Goal: Task Accomplishment & Management: Use online tool/utility

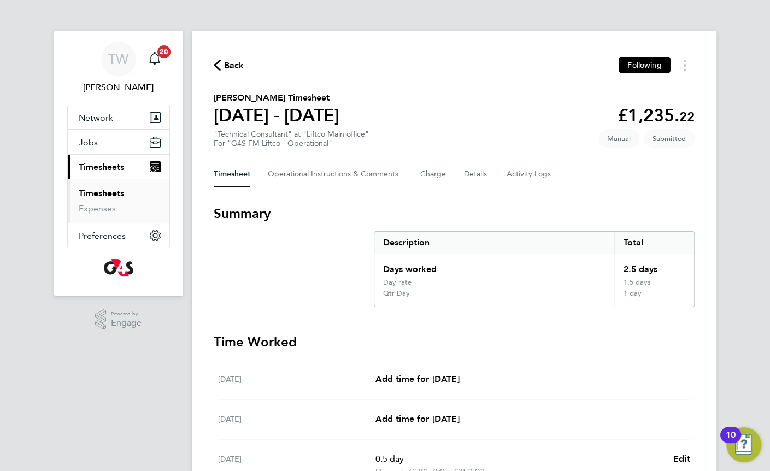
click at [82, 194] on link "Timesheets" at bounding box center [101, 193] width 45 height 10
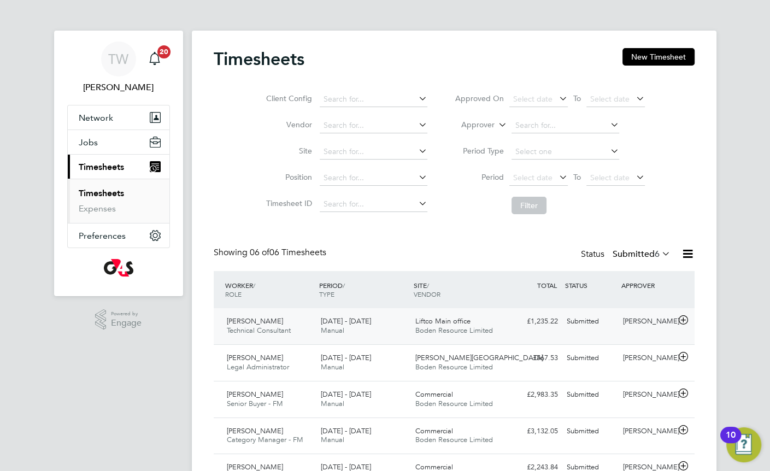
click at [618, 323] on div "Submitted" at bounding box center [590, 322] width 57 height 18
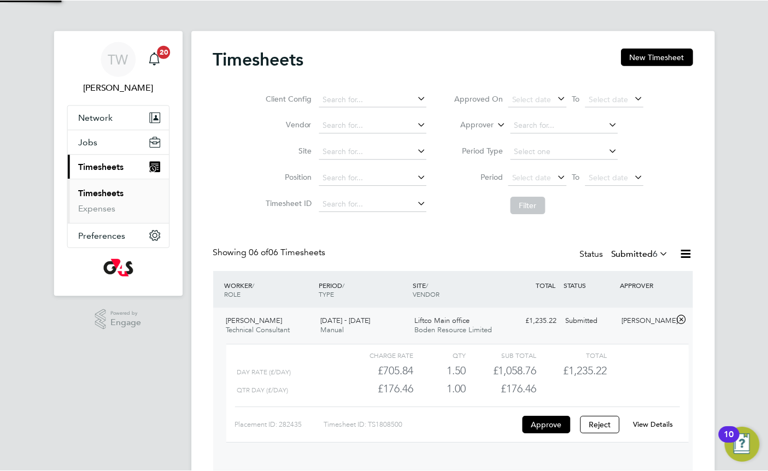
scroll to position [19, 107]
click at [548, 431] on button "Approve" at bounding box center [548, 424] width 48 height 17
click at [545, 421] on button "Approve" at bounding box center [548, 424] width 48 height 17
click at [544, 423] on button "Approve" at bounding box center [547, 424] width 48 height 17
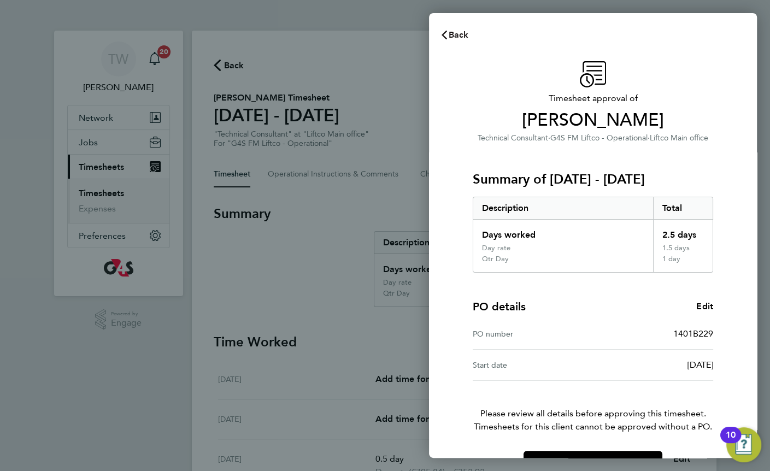
click at [467, 38] on span "Back" at bounding box center [459, 35] width 20 height 10
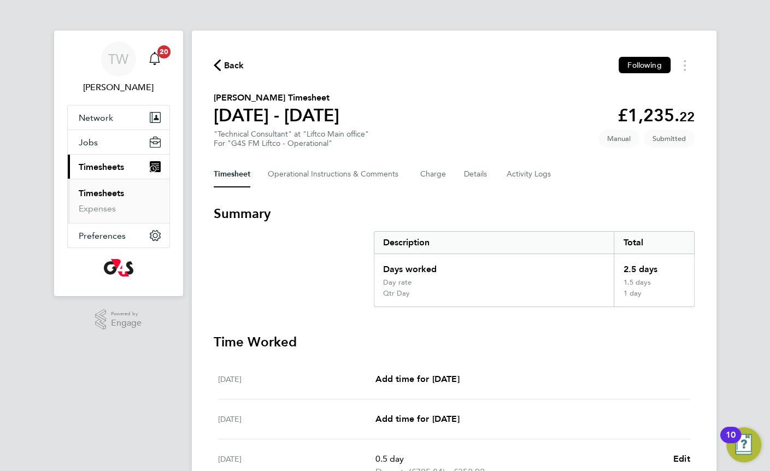
click at [122, 191] on link "Timesheets" at bounding box center [101, 193] width 45 height 10
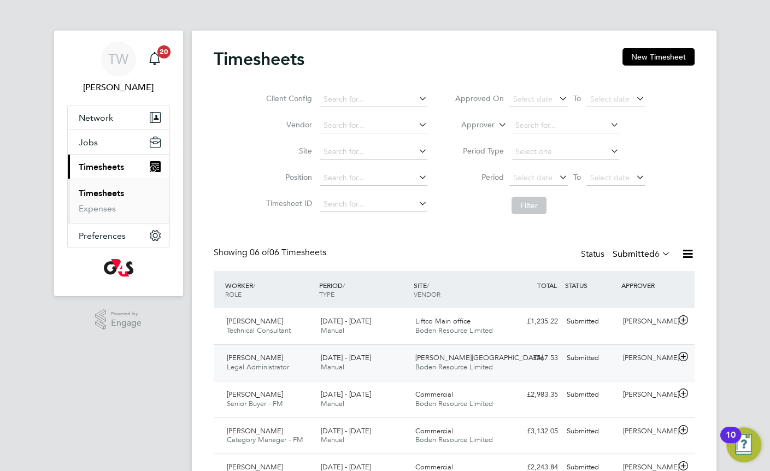
click at [538, 360] on div "£567.53 Submitted" at bounding box center [534, 358] width 57 height 18
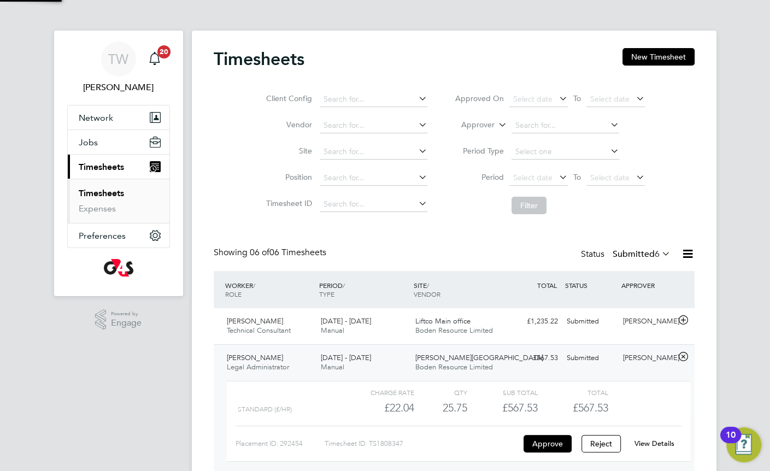
scroll to position [19, 107]
click at [535, 437] on button "Approve" at bounding box center [548, 443] width 48 height 17
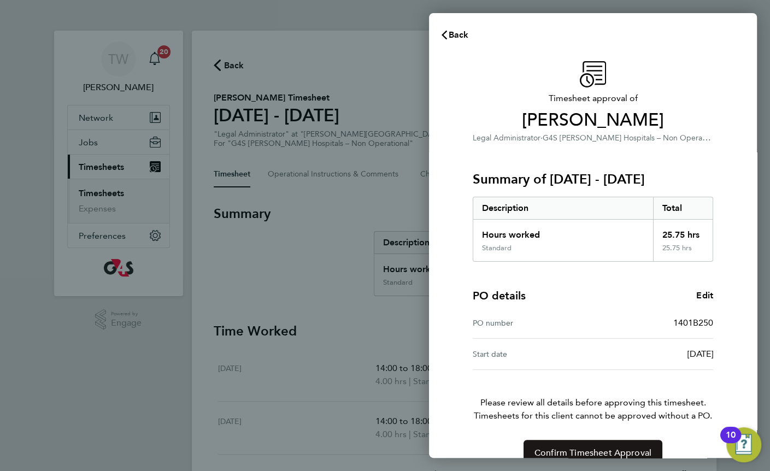
click at [621, 441] on button "Confirm Timesheet Approval" at bounding box center [593, 453] width 139 height 26
